Goal: Information Seeking & Learning: Learn about a topic

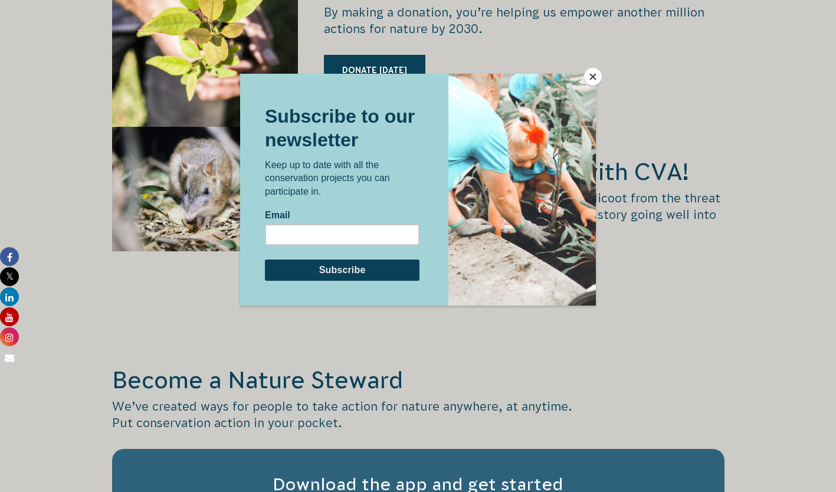
scroll to position [1804, 0]
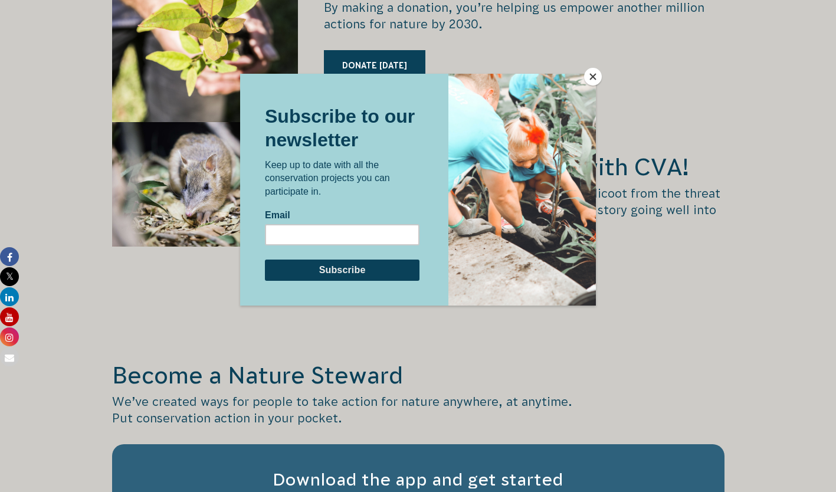
click at [591, 75] on button "Close" at bounding box center [593, 77] width 18 height 18
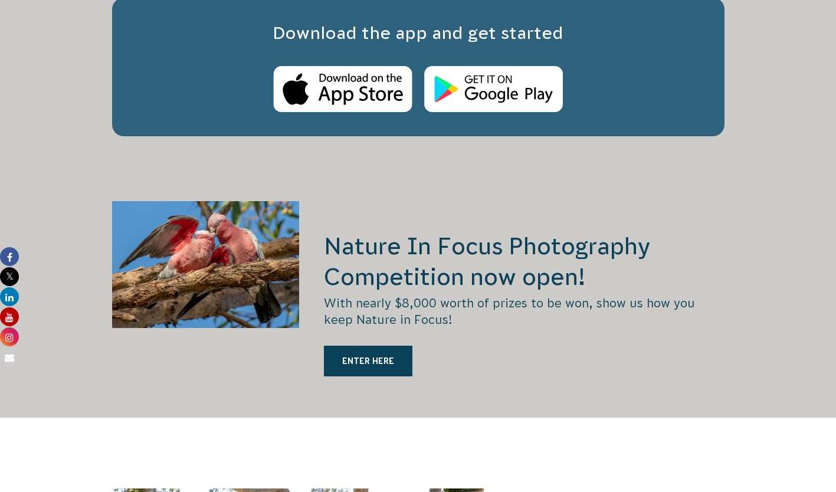
scroll to position [2251, 0]
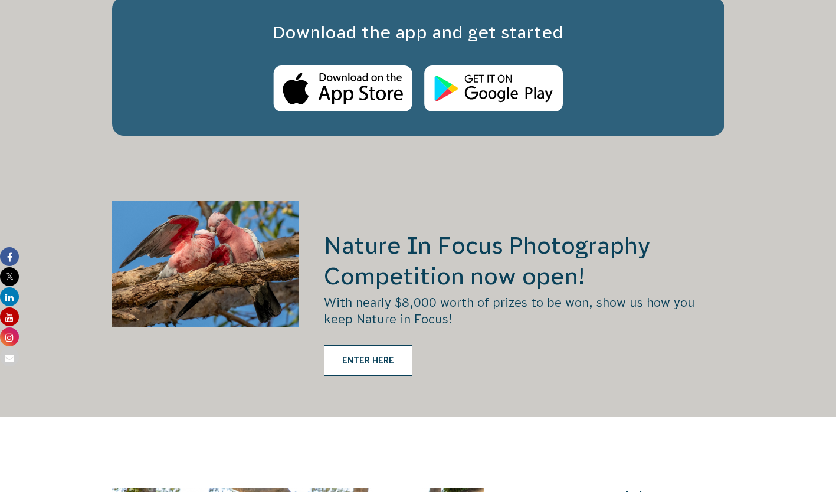
click at [374, 345] on link "ENTER HERE" at bounding box center [368, 360] width 89 height 31
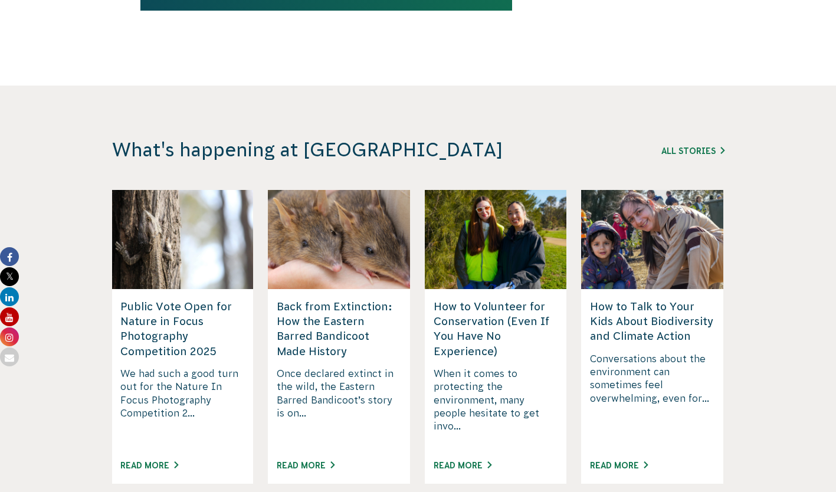
scroll to position [3046, 0]
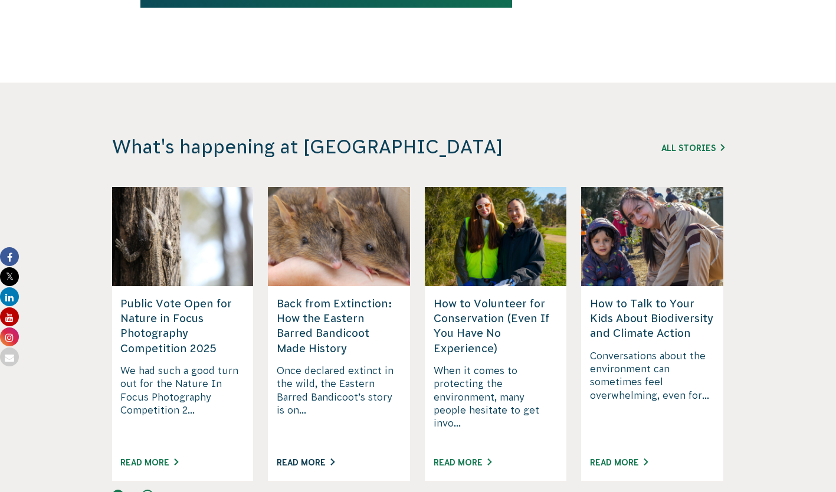
click at [312, 458] on link "Read More" at bounding box center [306, 462] width 58 height 9
click at [165, 296] on h5 "Public Vote Open for Nature in Focus Photography Competition 2025" at bounding box center [182, 326] width 124 height 60
click at [153, 458] on link "Read More" at bounding box center [149, 462] width 58 height 9
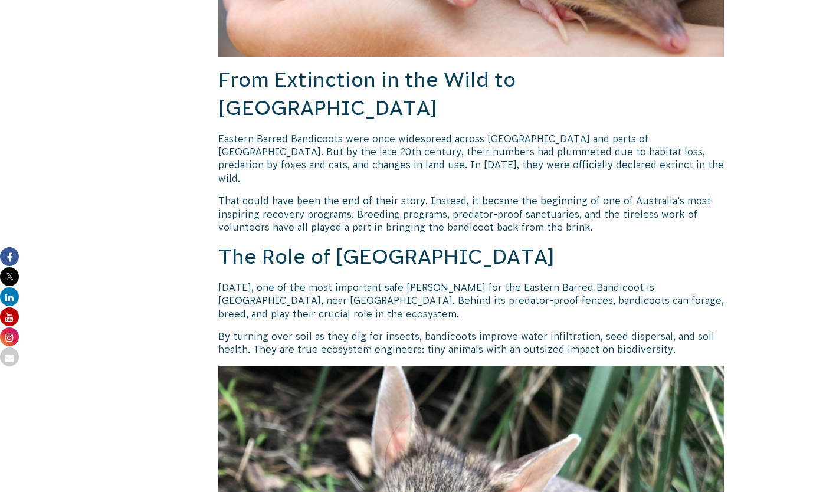
scroll to position [615, 0]
